Goal: Task Accomplishment & Management: Complete application form

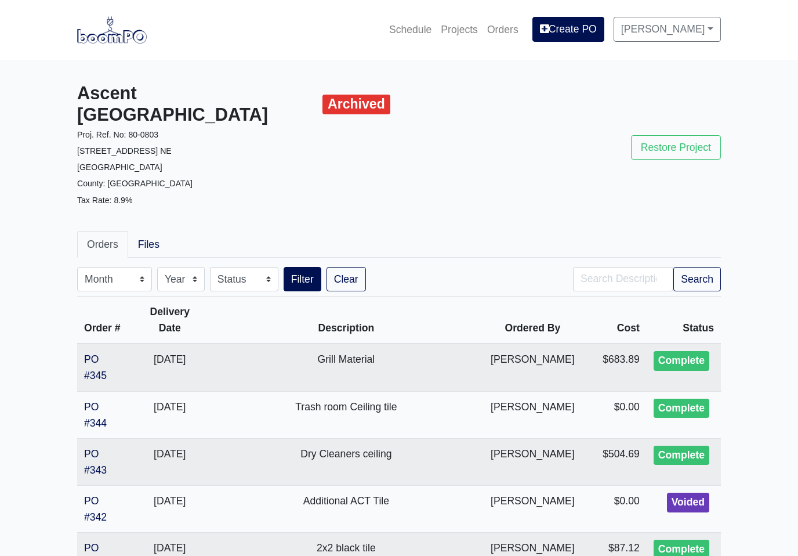
click at [455, 23] on link "Projects" at bounding box center [459, 30] width 46 height 26
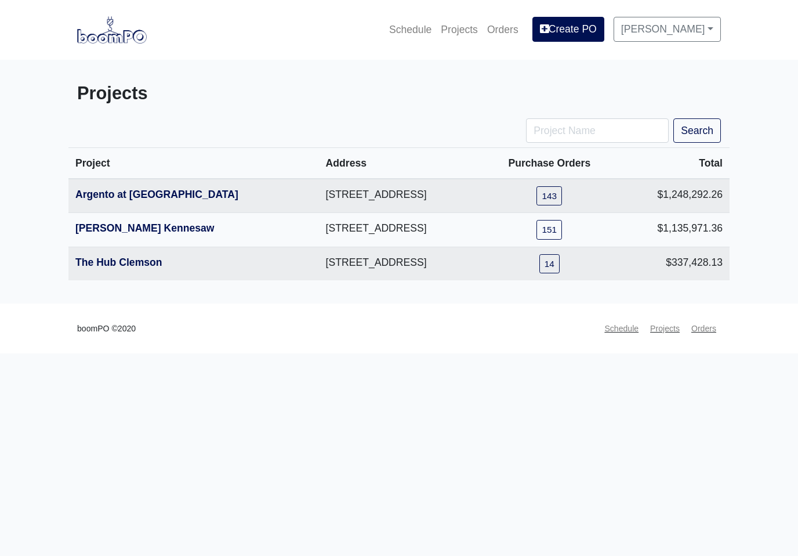
click at [108, 195] on link "Argento at [GEOGRAPHIC_DATA]" at bounding box center [156, 195] width 163 height 12
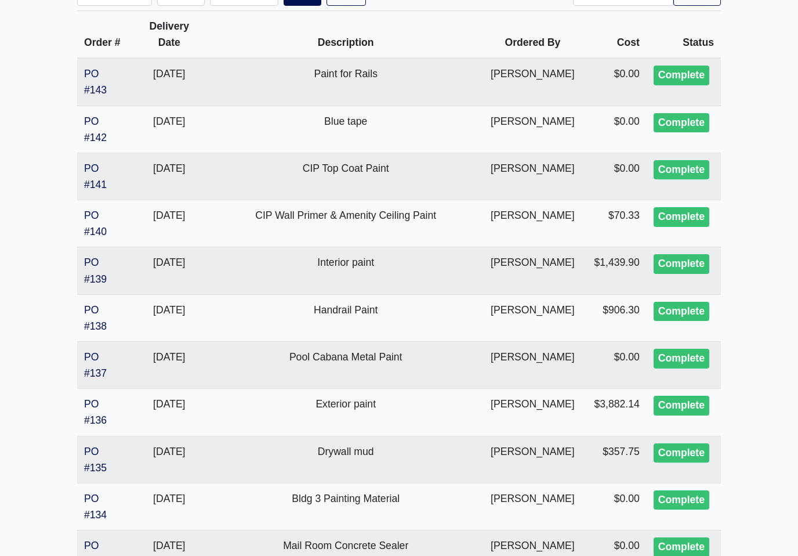
scroll to position [244, 0]
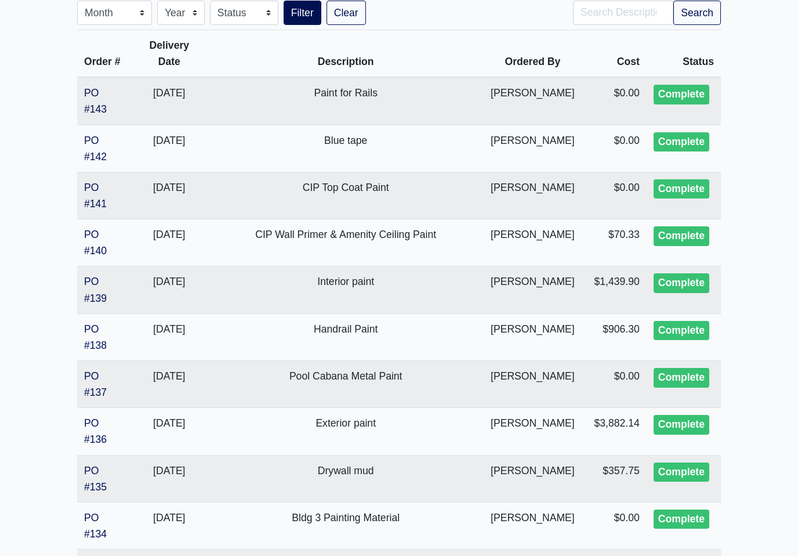
click at [93, 191] on link "PO #141" at bounding box center [95, 196] width 23 height 28
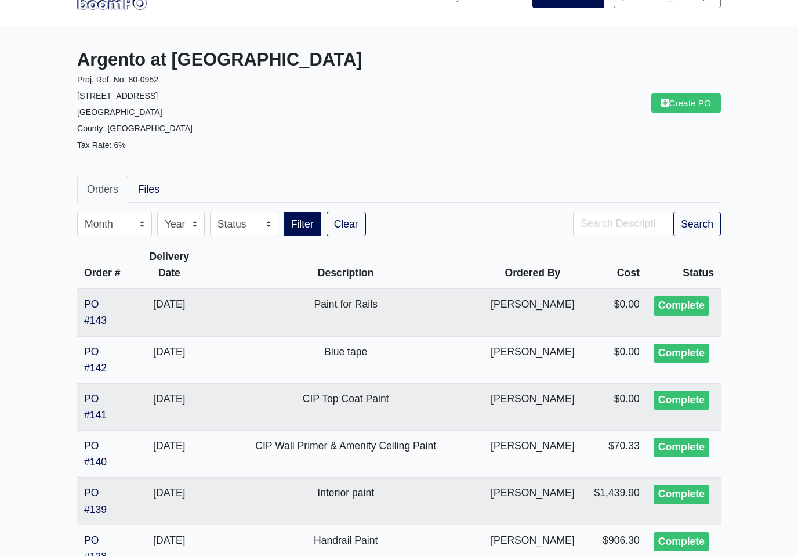
scroll to position [0, 0]
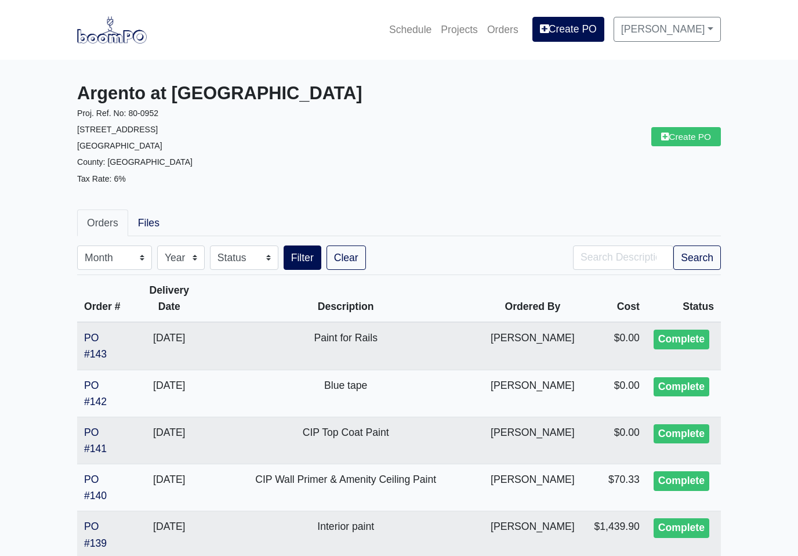
click at [693, 136] on link "Create PO" at bounding box center [687, 136] width 70 height 19
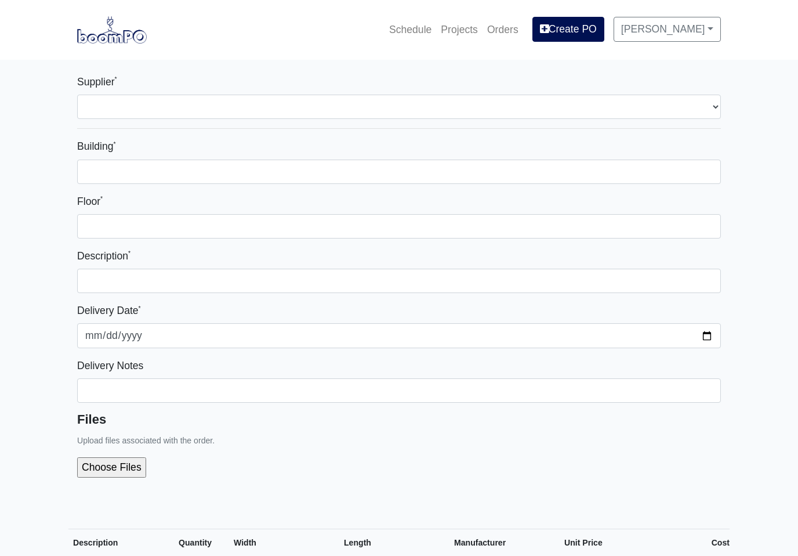
select select
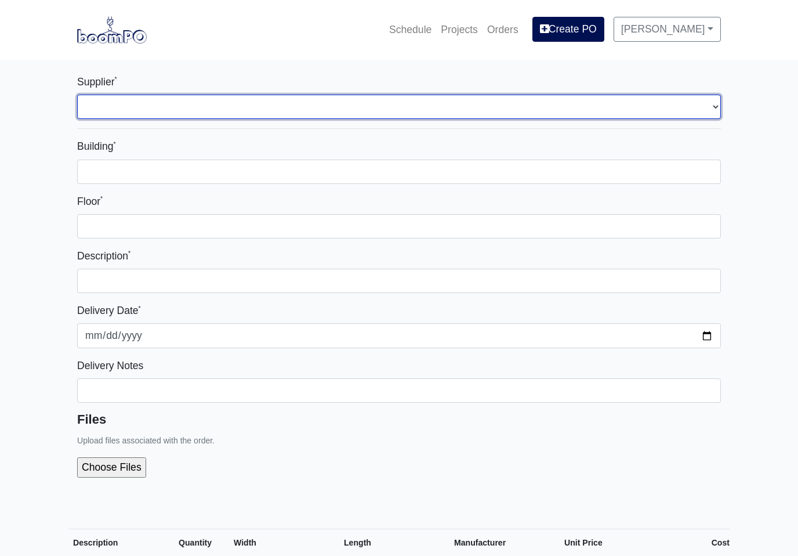
click at [710, 110] on select "Select one... L&W Supply - Mableton, GA Grabber Construction Products - Atlanta…" at bounding box center [399, 107] width 644 height 24
select select "1"
select select
click at [709, 110] on select "Select one... L&W Supply - Mableton, GA Grabber Construction Products - Atlanta…" at bounding box center [399, 107] width 644 height 24
select select "848"
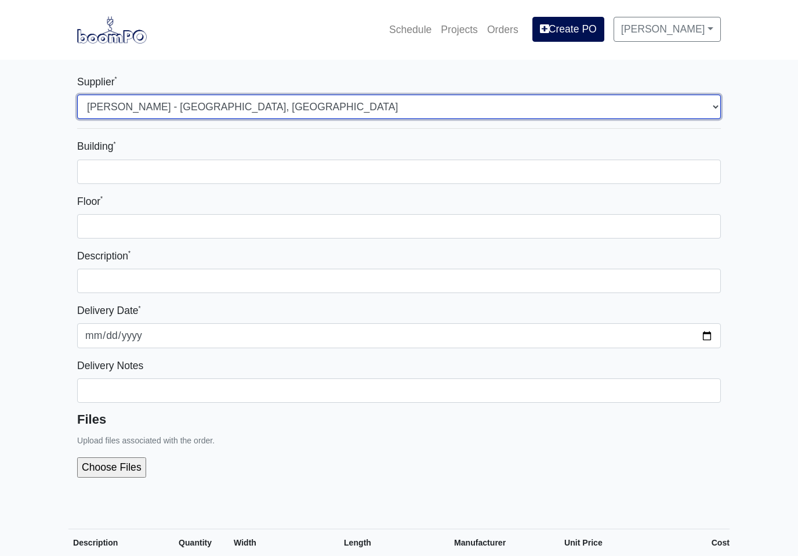
select select
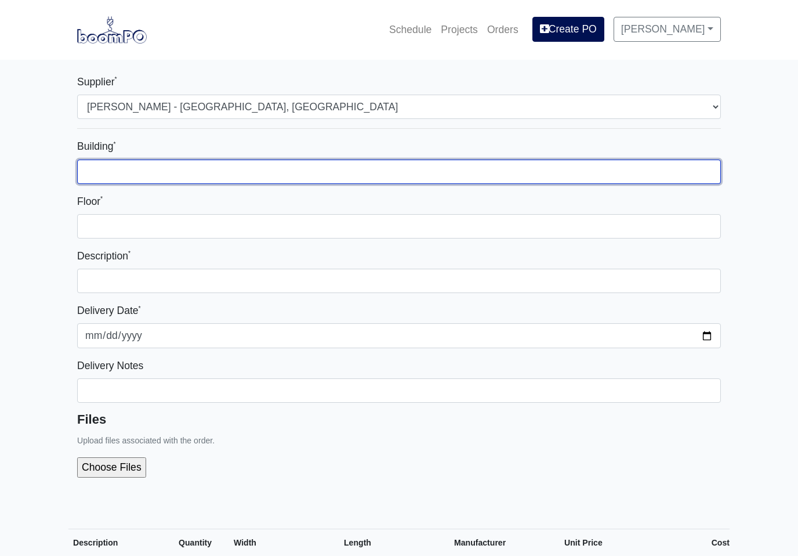
click at [458, 179] on input "Building *" at bounding box center [399, 172] width 644 height 24
type input "2"
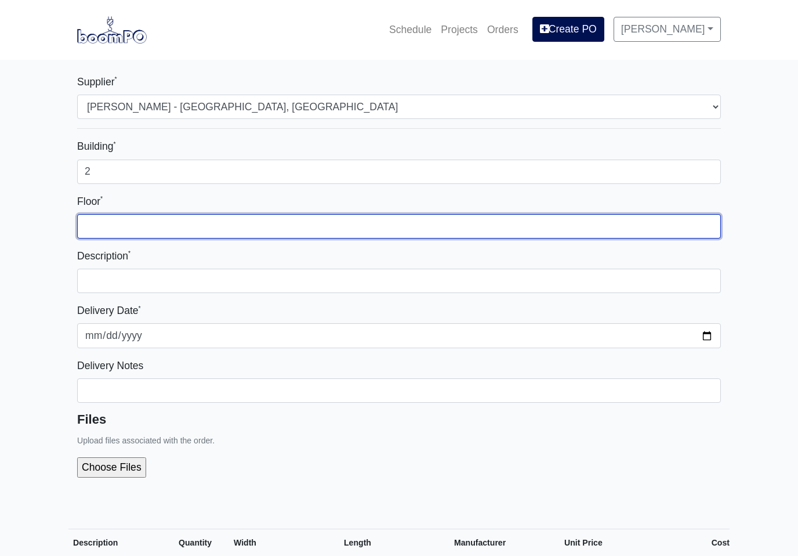
click at [274, 223] on input "Floor *" at bounding box center [399, 226] width 644 height 24
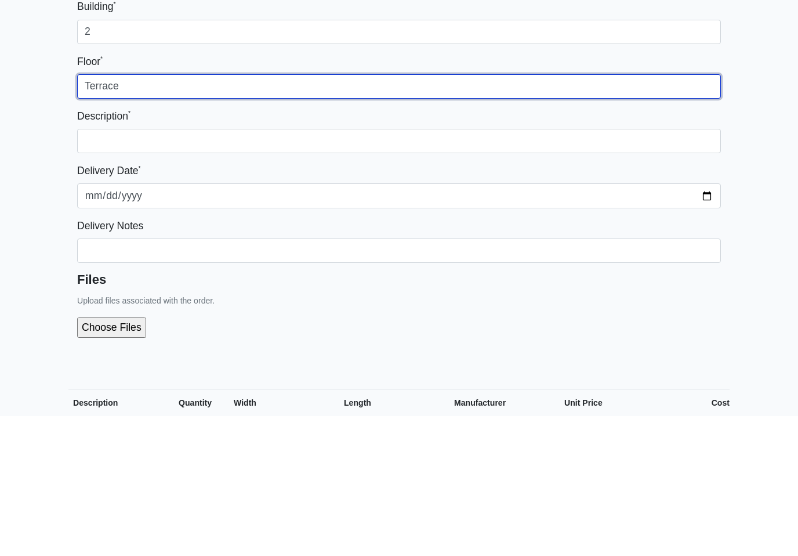
type input "Terrace"
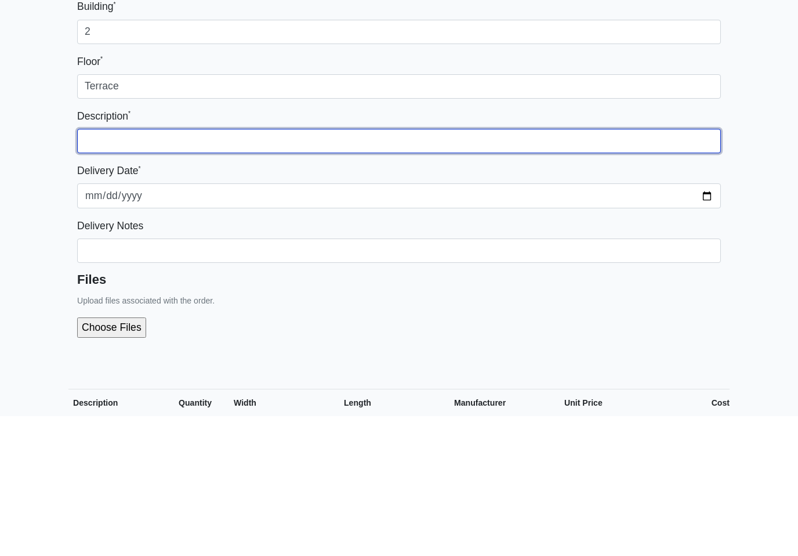
click at [690, 269] on input "text" at bounding box center [399, 281] width 644 height 24
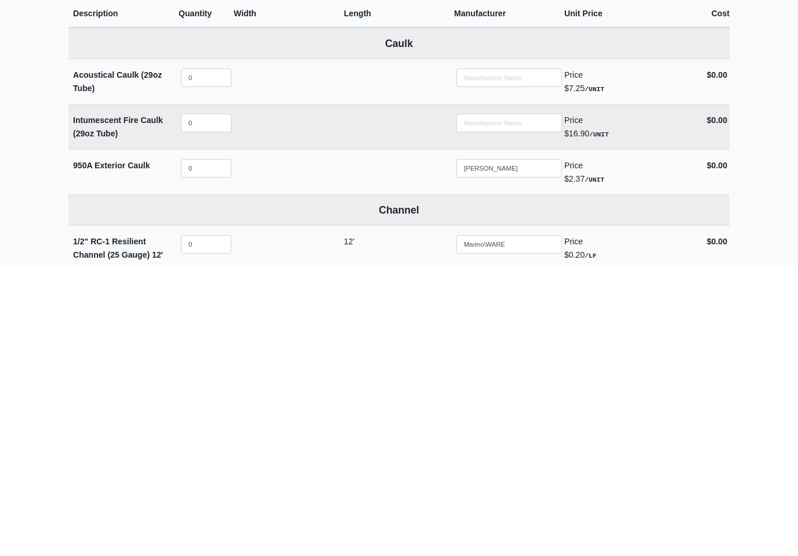
type input "Concrete paint"
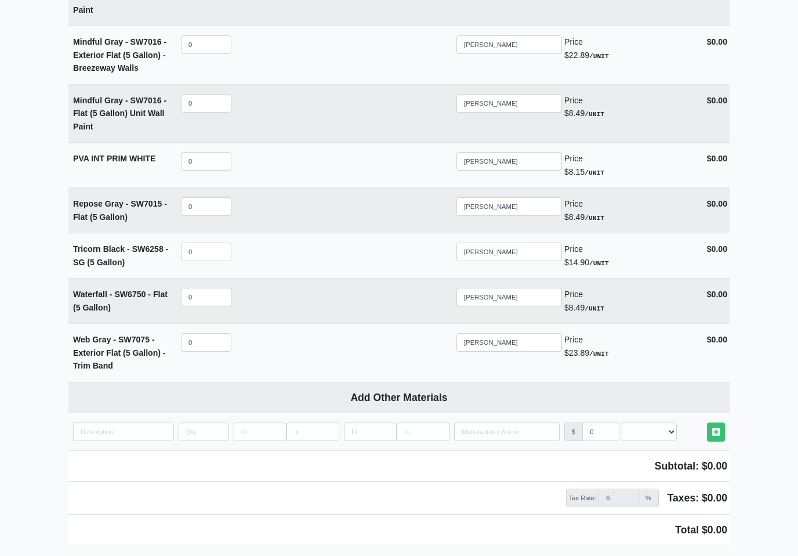
scroll to position [2700, 0]
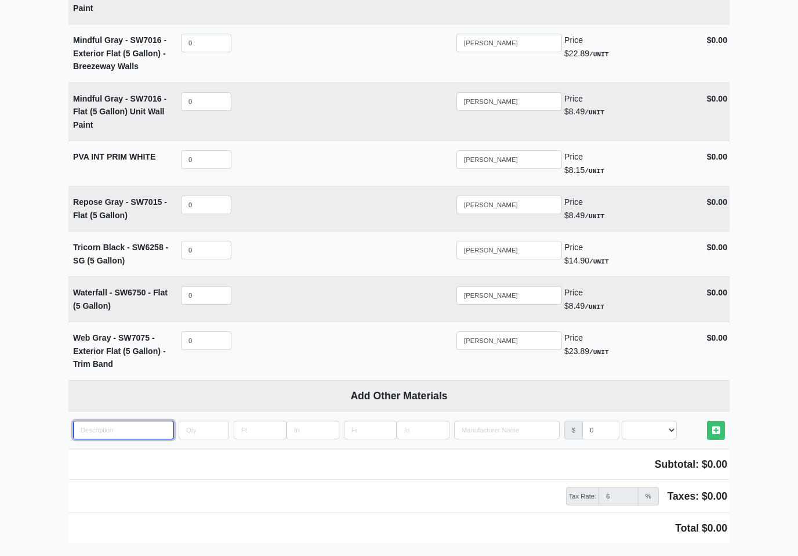
click at [97, 421] on input "quantity" at bounding box center [123, 430] width 101 height 19
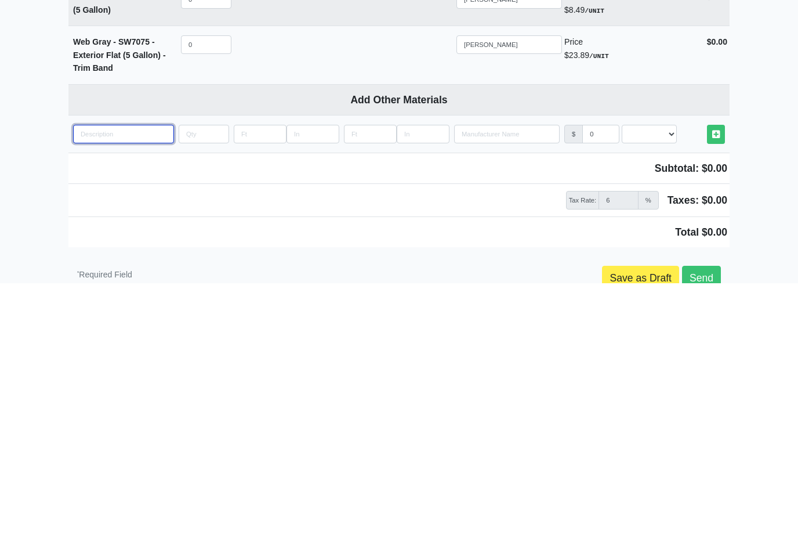
scroll to position [2749, 0]
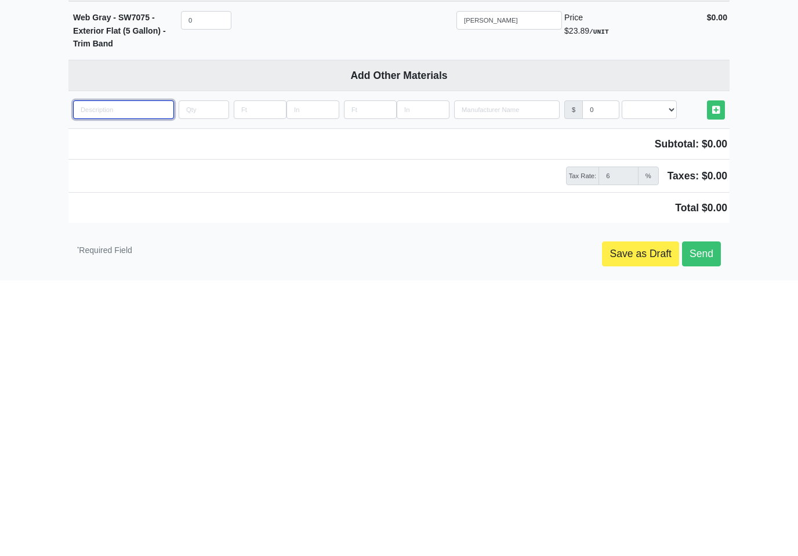
type input "B"
select select
type input "Bo"
select select
type input "Boe"
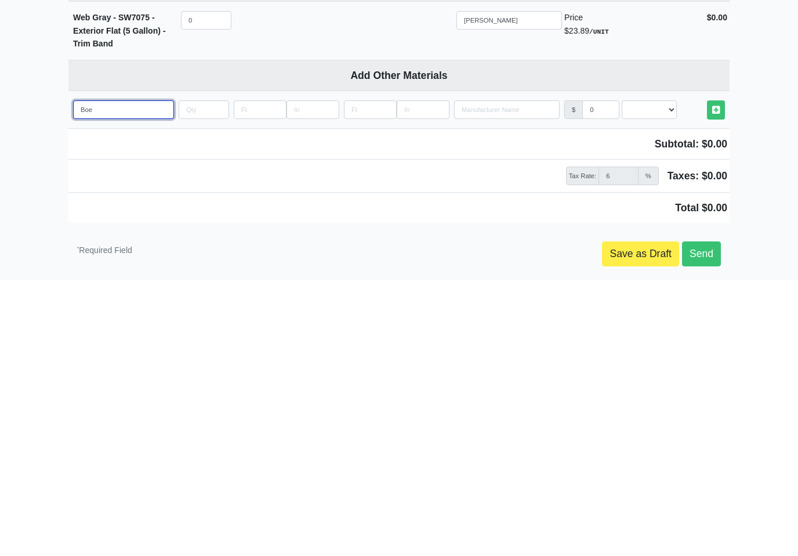
select select
type input "Bo"
select select
type input "Boh"
select select
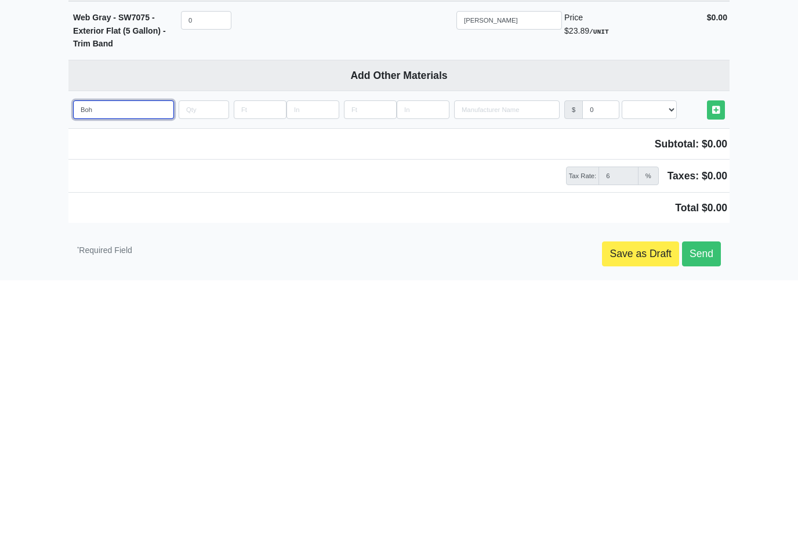
type input "Bohe"
select select
type input "Bohem"
select select
type input "Bohemi"
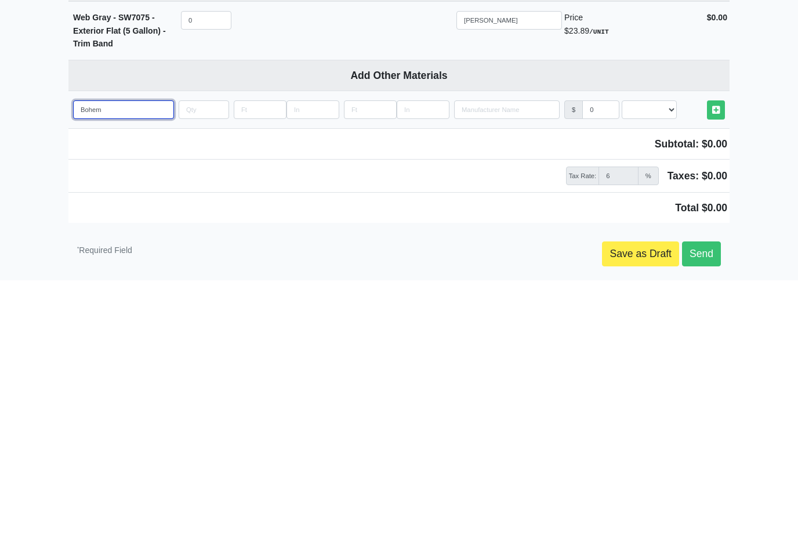
select select
type input "Bohemia"
select select
type input "Bohemian"
select select
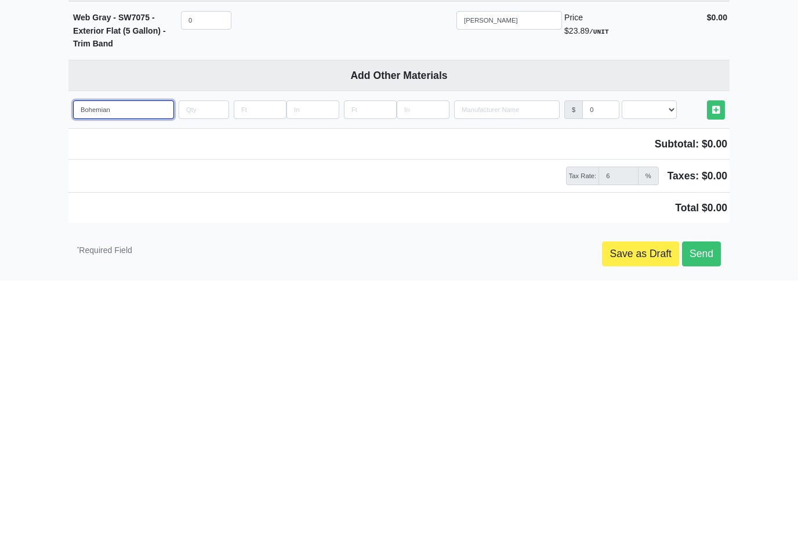
type input "Bohemian"
select select
type input "Bohemian b"
select select
type input "Bohemian bl"
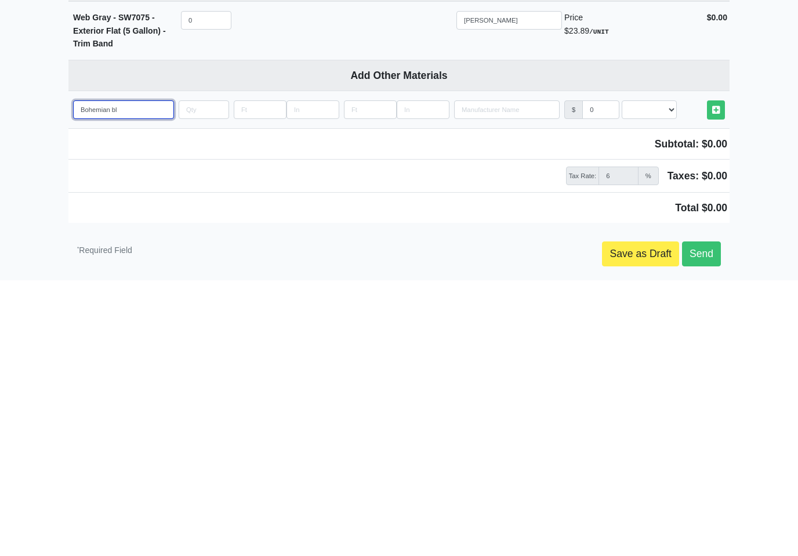
select select
type input "Bohemian bla"
select select
type input "Bohemian blac"
select select
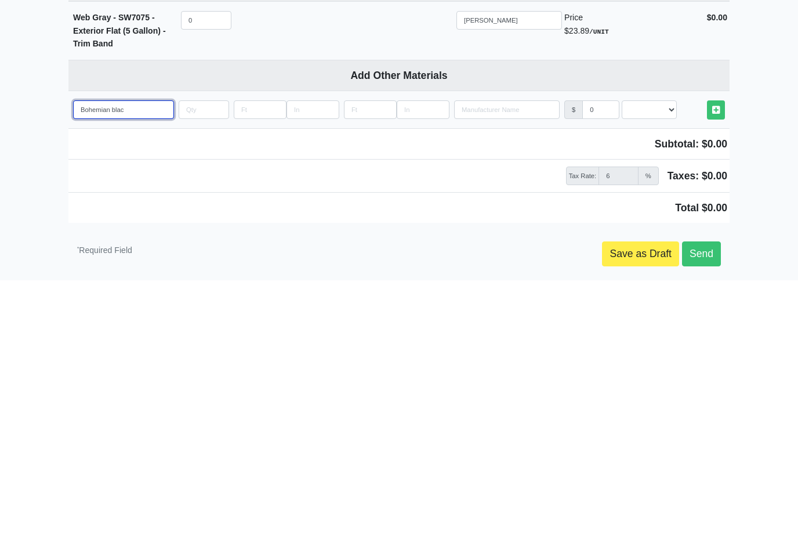
type input "Bohemian black"
select select
type input "Bohemian black"
select select
type input "Bohemian black S"
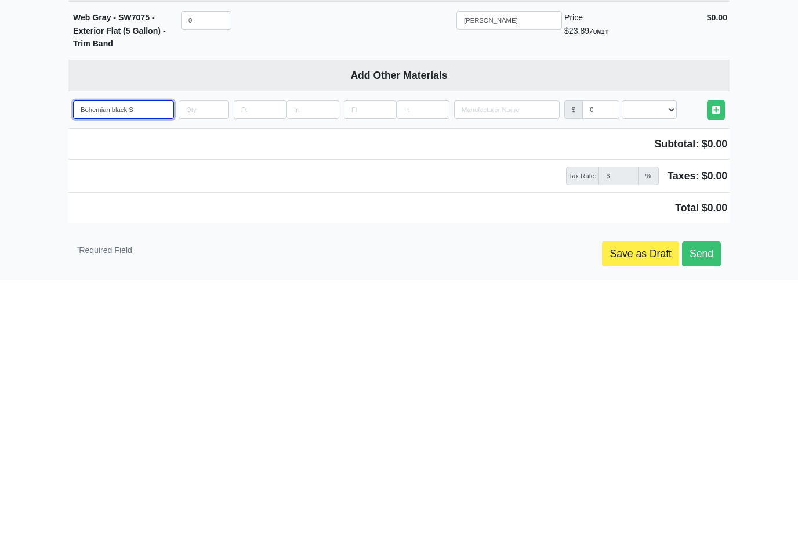
select select
type input "Bohemian black SW"
select select
type input "Bohemian black SW6"
select select
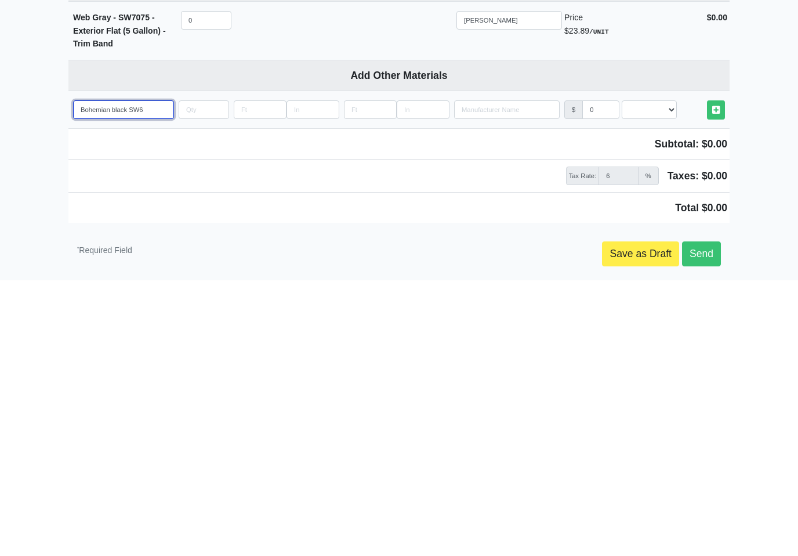
type input "Bohemian black SW69"
select select
type input "Bohemian black SW698"
select select
type input "Bohemian black SW6988"
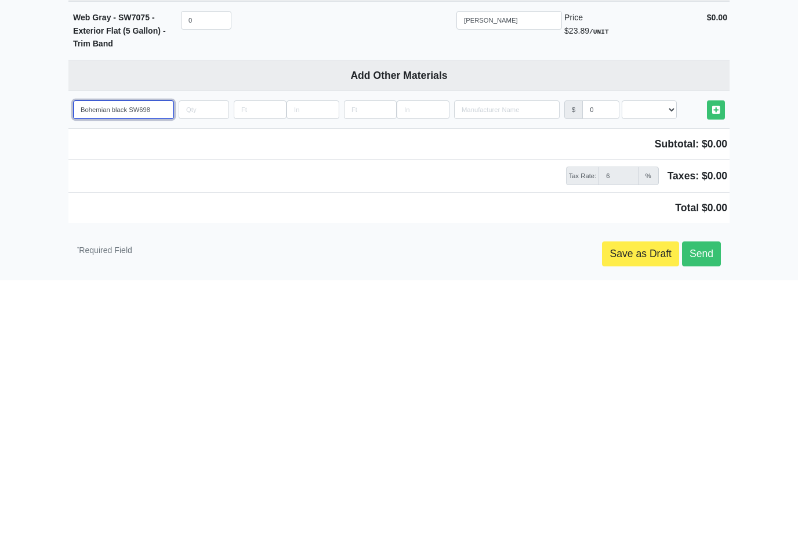
select select
type input "Bohemian black SW6988-"
select select
type input "Bohemian black SW6988-"
select select
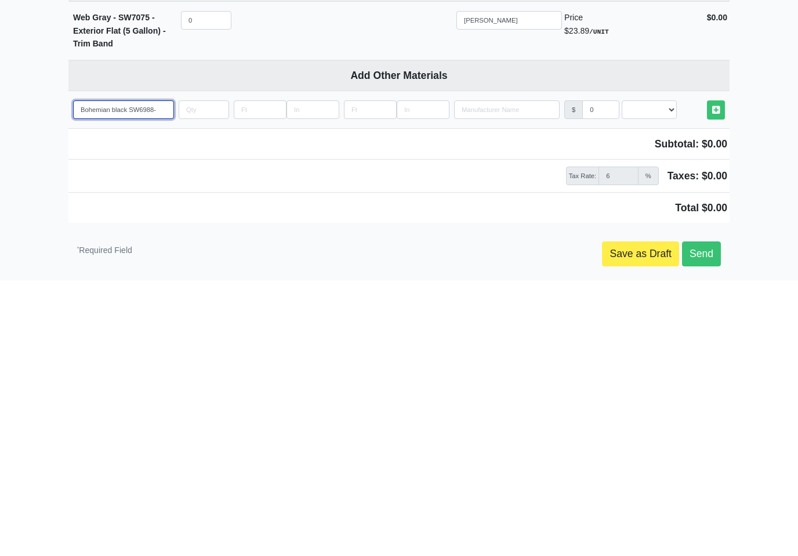
type input "Bohemian black SW6988- P"
select select
type input "Bohemian black SW6988- PA"
select select
type input "Bohemian black SW6988- PAI"
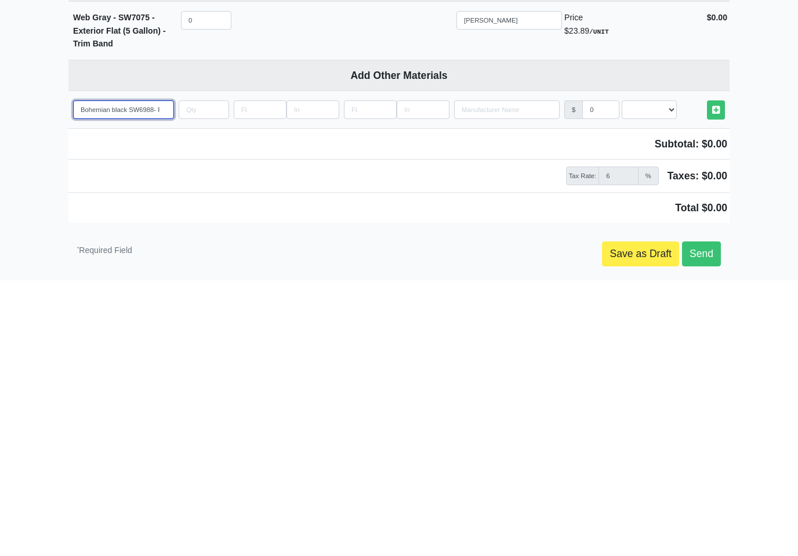
select select
type input "Bohemian black SW6988- PAIN"
select select
type input "Bohemian black SW6988- PAINT"
select select
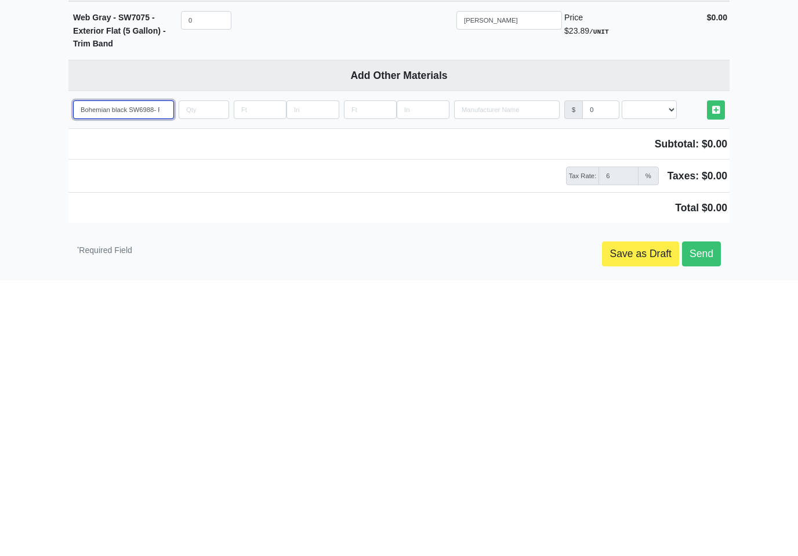
type input "Bohemian black SW6988- PAINT"
select select
type input "Bohemian black SW6988- PAINT"
select select
type input "Bohemian black SW6988- PAIN"
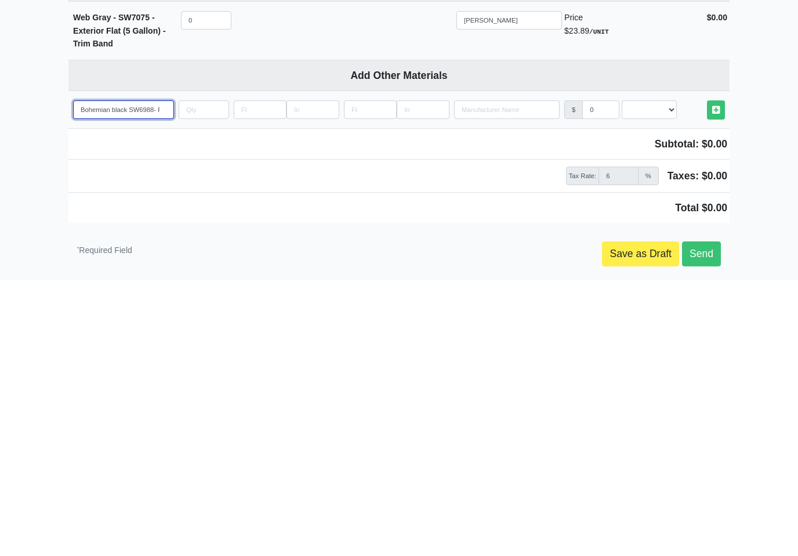
select select
type input "Bohemian black SW6988- PAI"
select select
type input "Bohemian black SW6988- PA"
select select
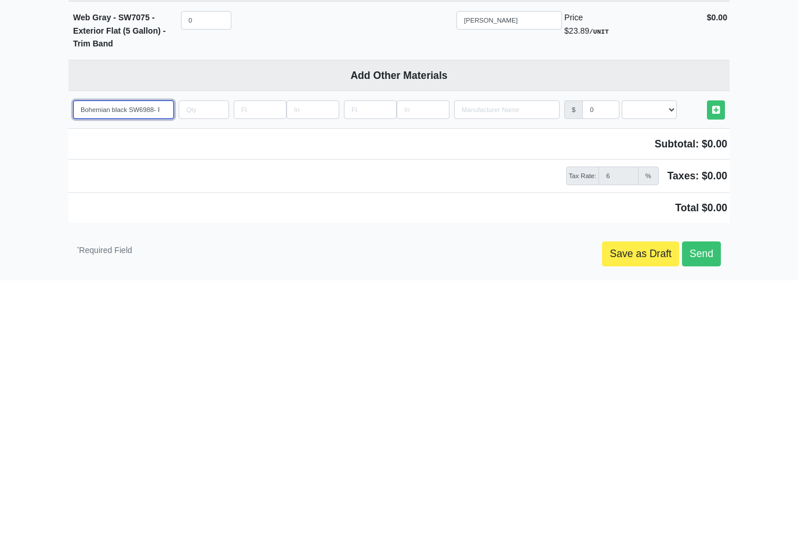
type input "Bohemian black SW6988- P"
select select
type input "Bohemian black SW6988- Pa"
select select
type input "Bohemian black SW6988- Pai"
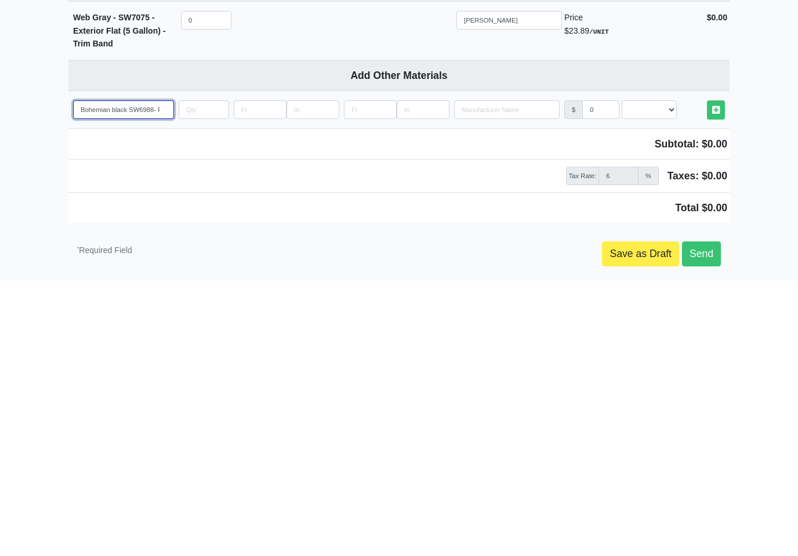
select select
type input "Bohemian black SW6988- Pain"
select select
type input "Bohemian black SW6988- Paint"
select select
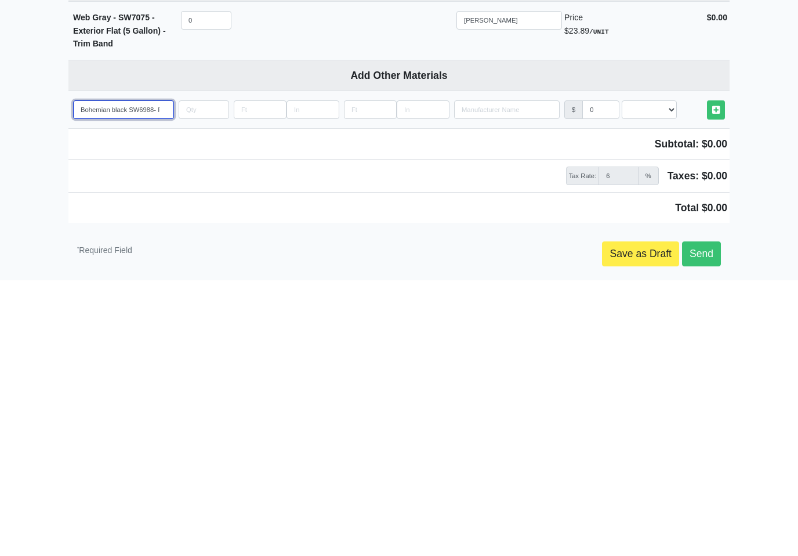
type input "Bohemian black SW6988- Paint"
select select
type input "Bohemian black SW6988- Paint f"
select select
type input "Bohemian black SW6988- Paint fo"
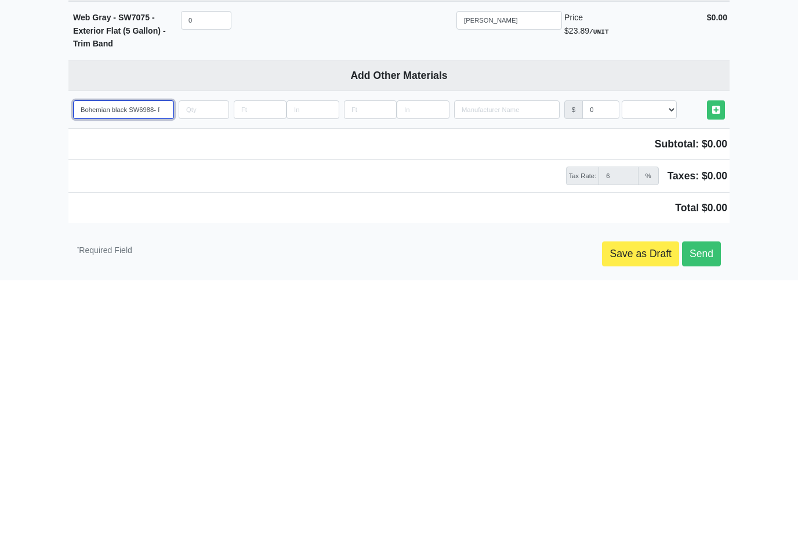
select select
type input "Bohemian black SW6988- Paint for"
select select
type input "Bohemian black SW6988- Paint for"
select select
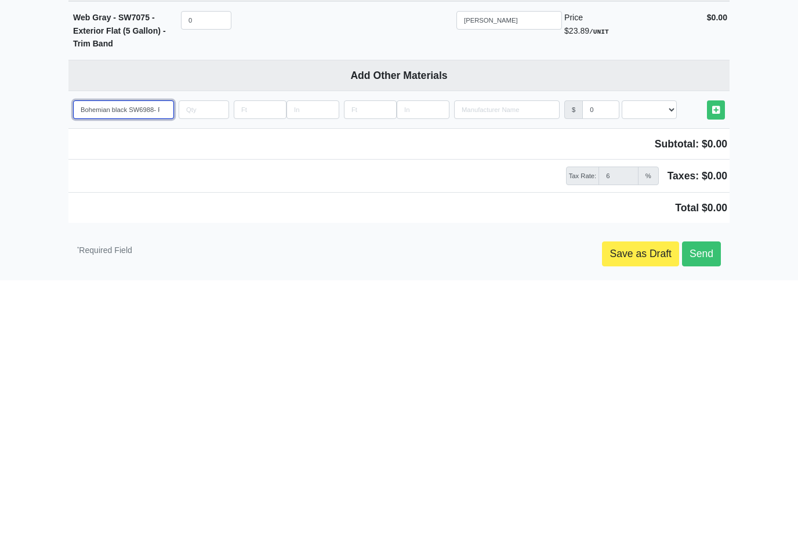
type input "Bohemian black SW6988- Paint for C"
select select
type input "Bohemian black SW6988- Paint for Co"
select select
type input "Bohemian black SW6988- Paint for Con"
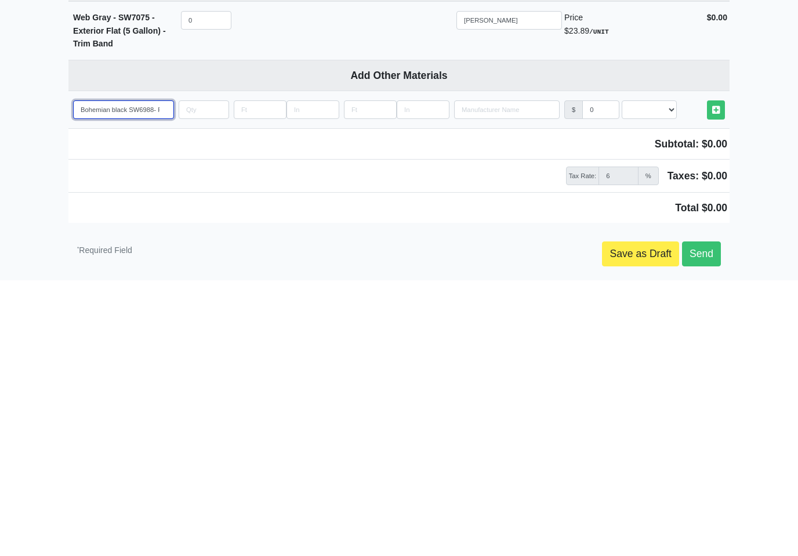
select select
type input "Bohemian black SW6988- Paint for Conc"
select select
type input "Bohemian black SW6988- Paint for Concrete"
select select
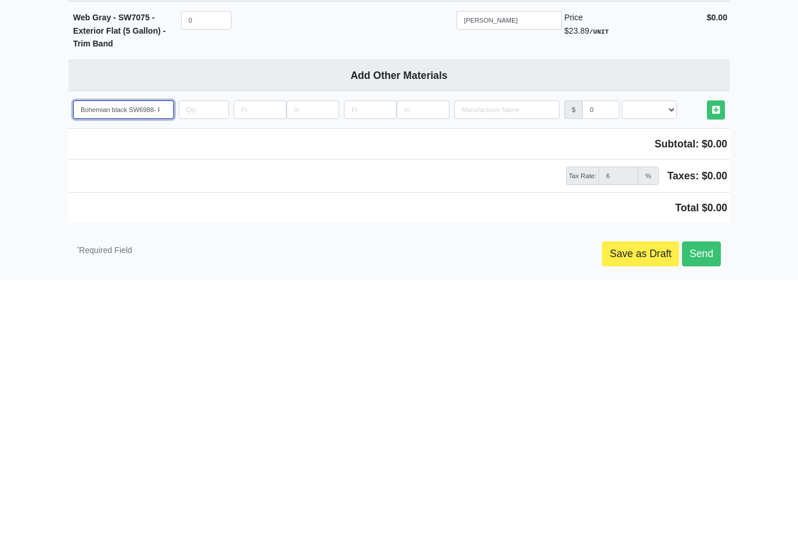
type input "Bohemian black SW6988- Paint for Concrete"
select select
type input "Bohemian black SW6988- Paint for Concrete w"
select select
type input "Bohemian black SW6988- Paint for Concrete wa"
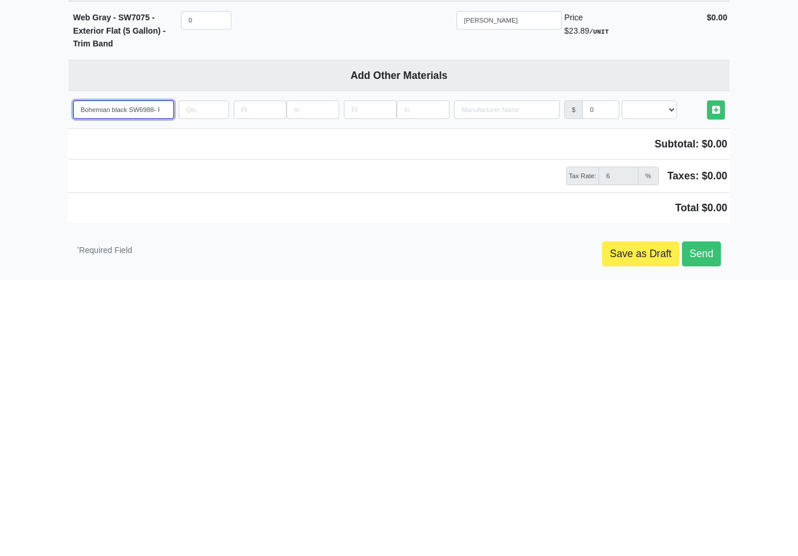
select select
type input "Bohemian black SW6988- Paint for Concrete wal"
select select
type input "Bohemian black SW6988- Paint for Concrete wall"
select select
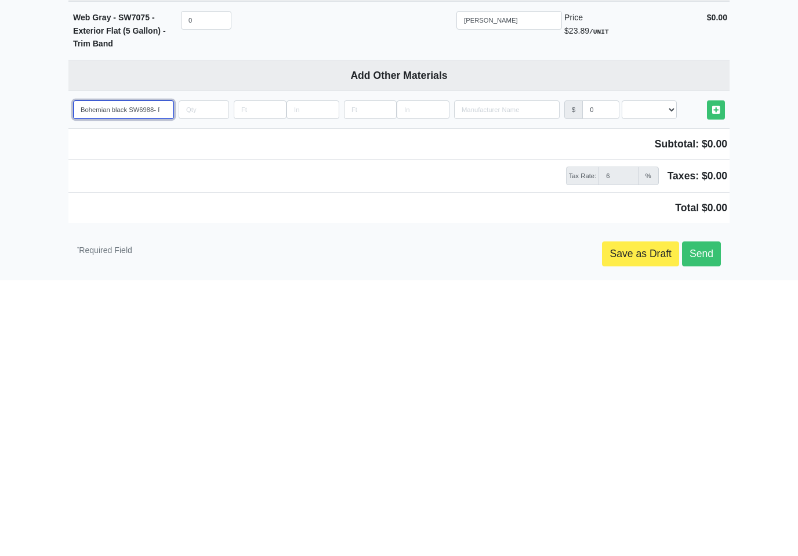
type input "Bohemian black SW6988- Paint for Concrete wall"
click at [212, 373] on input "quantity" at bounding box center [204, 382] width 50 height 19
type input "1"
select select
type input "10"
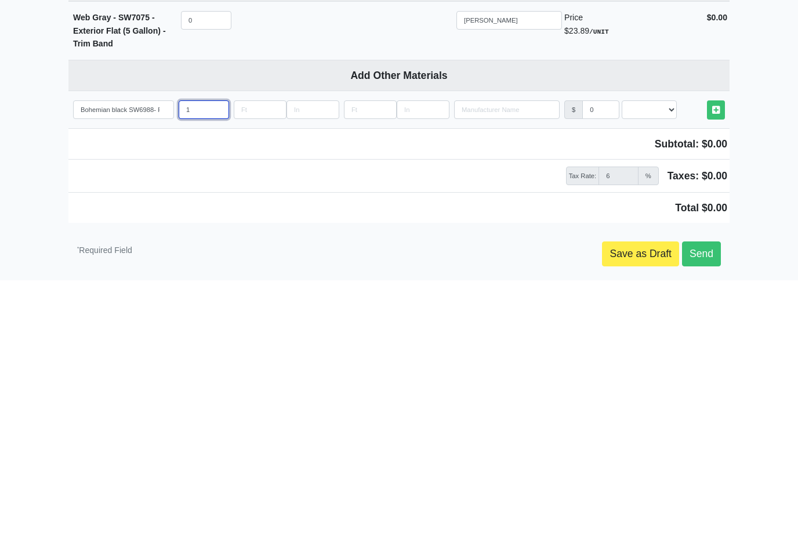
select select
type input "10"
click at [653, 373] on select "Select an Option! UNIT MLF LF MSQFT SQFT" at bounding box center [649, 382] width 55 height 19
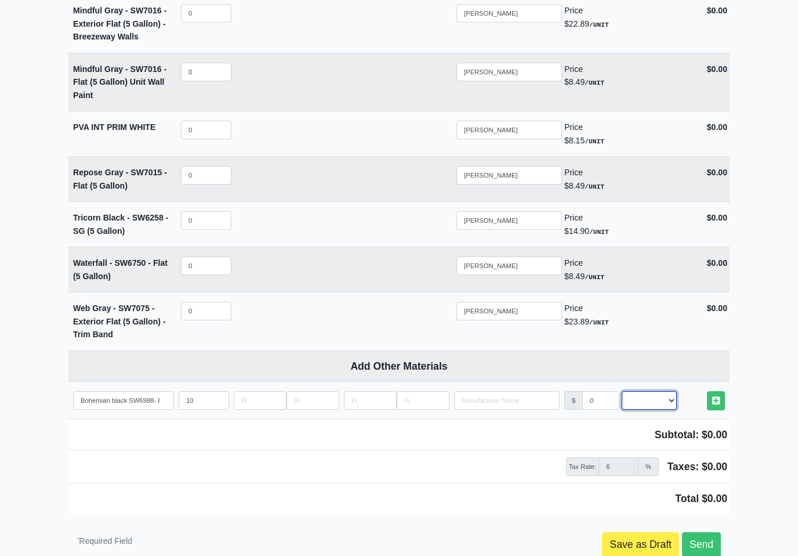
select select "2"
click at [724, 391] on link "Other Materials" at bounding box center [716, 400] width 18 height 19
select select
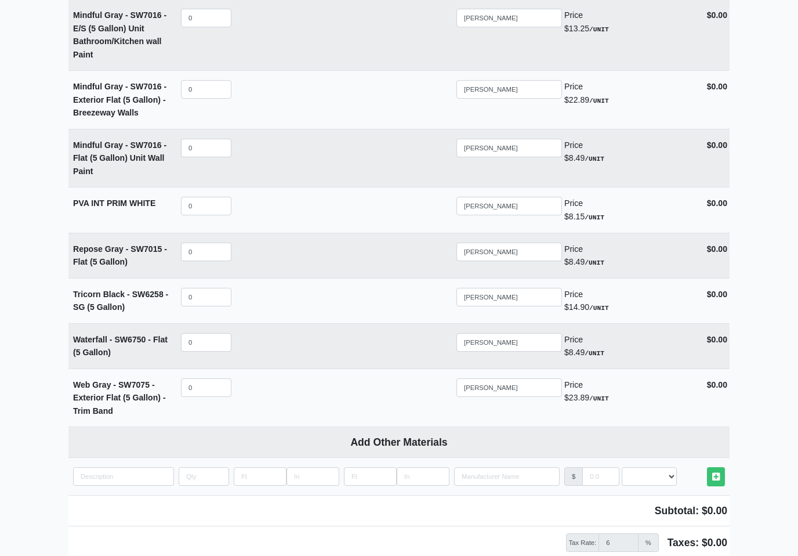
scroll to position [2806, 0]
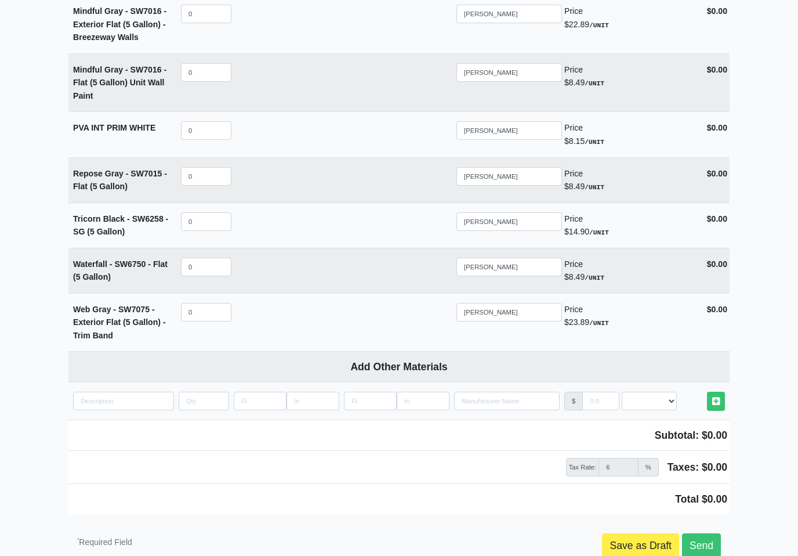
click at [700, 533] on link "Send" at bounding box center [701, 545] width 39 height 24
